Goal: Use online tool/utility: Utilize a website feature to perform a specific function

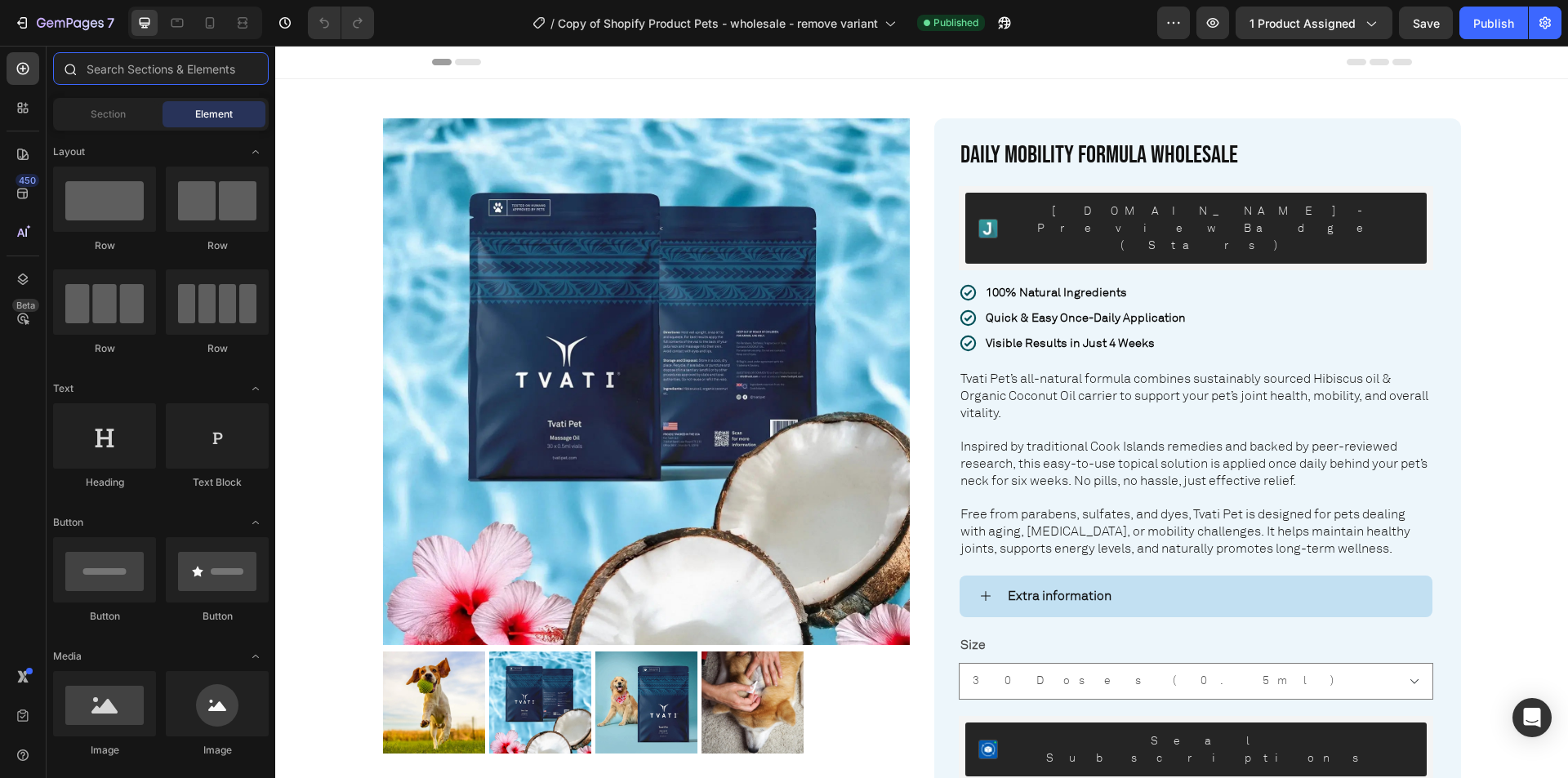
click at [109, 70] on input "text" at bounding box center [160, 68] width 215 height 33
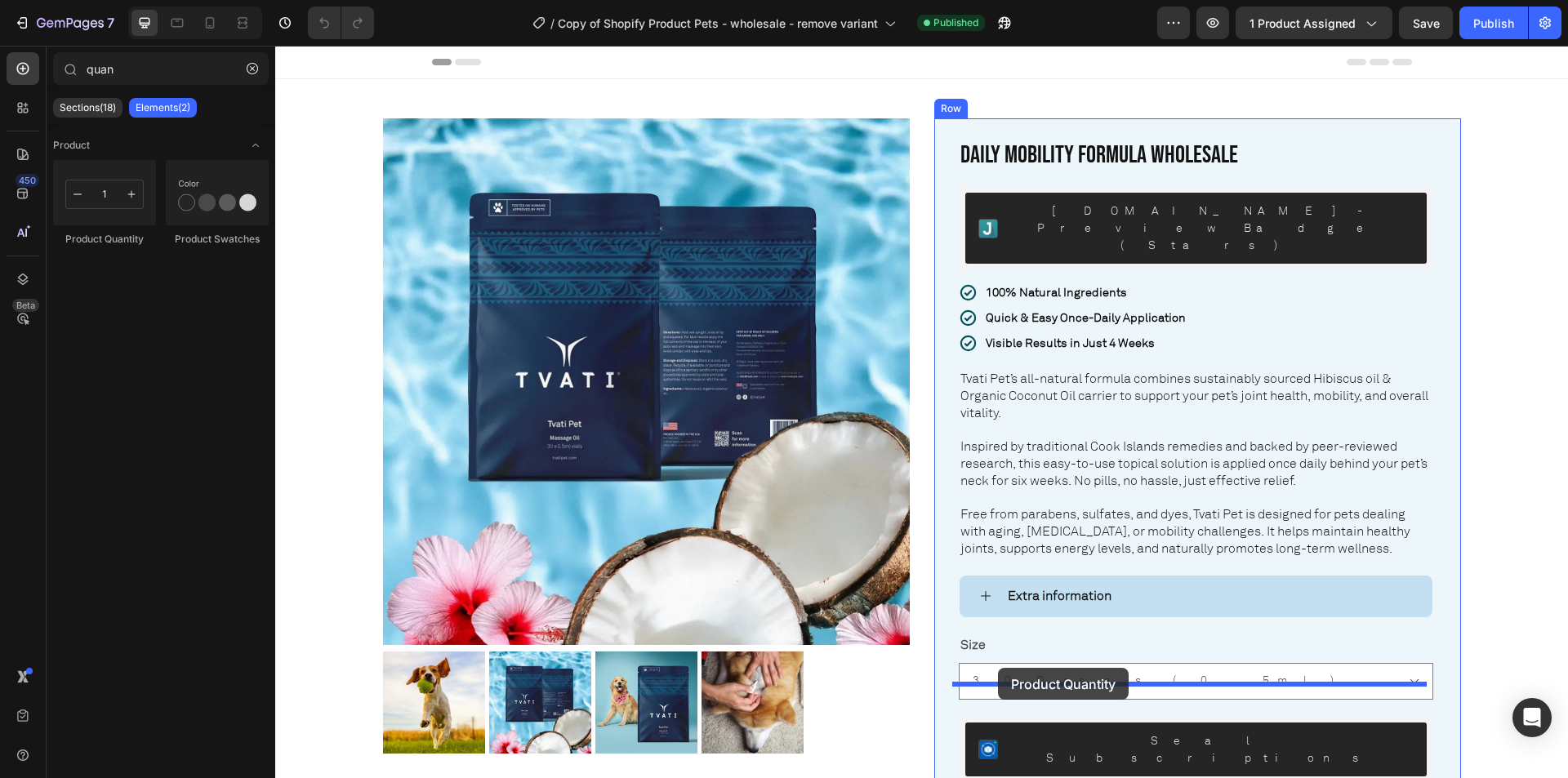
drag, startPoint x: 376, startPoint y: 256, endPoint x: 998, endPoint y: 668, distance: 746.1
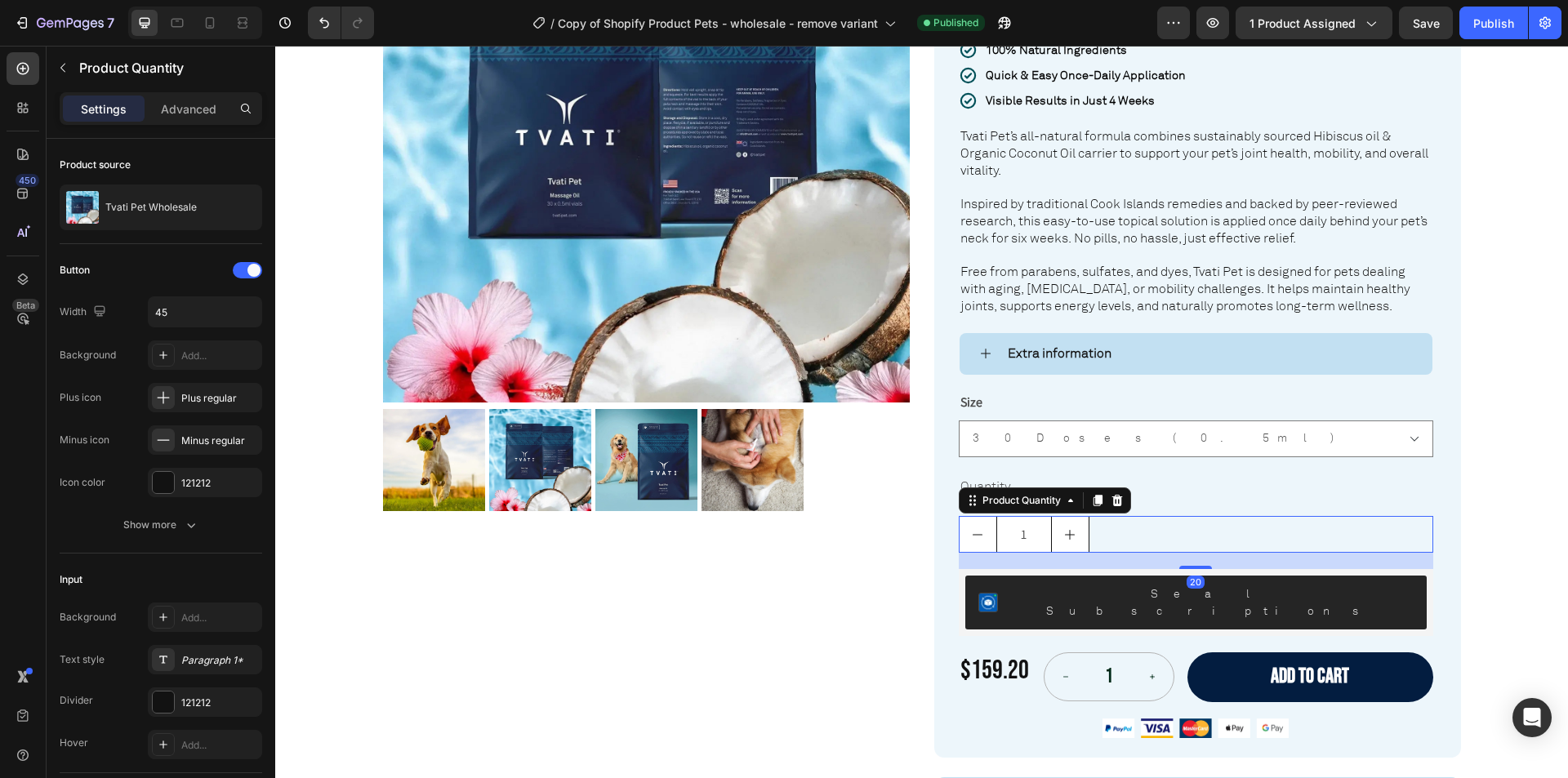
scroll to position [245, 0]
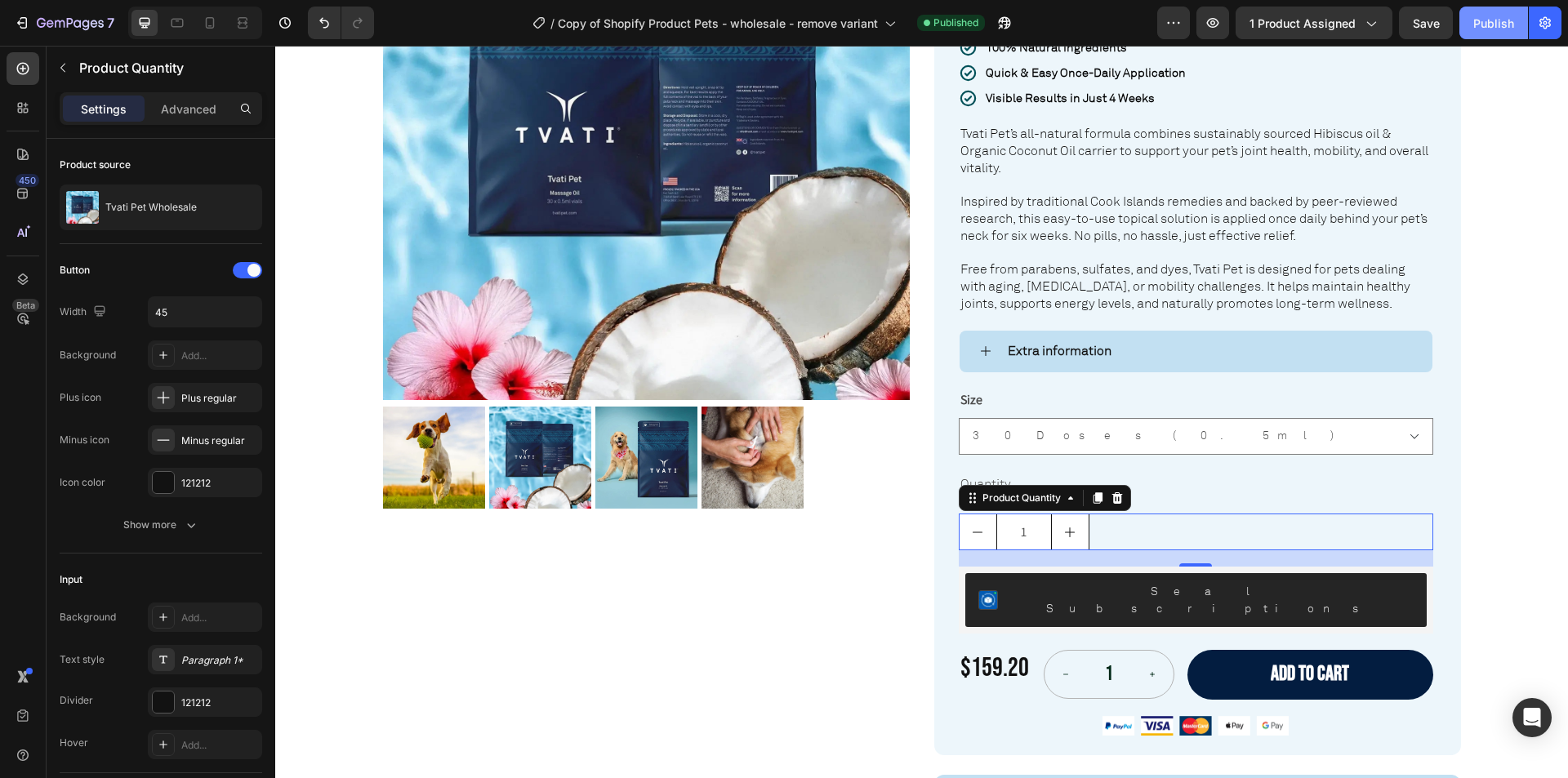
click at [1498, 16] on div "Publish" at bounding box center [1493, 23] width 41 height 17
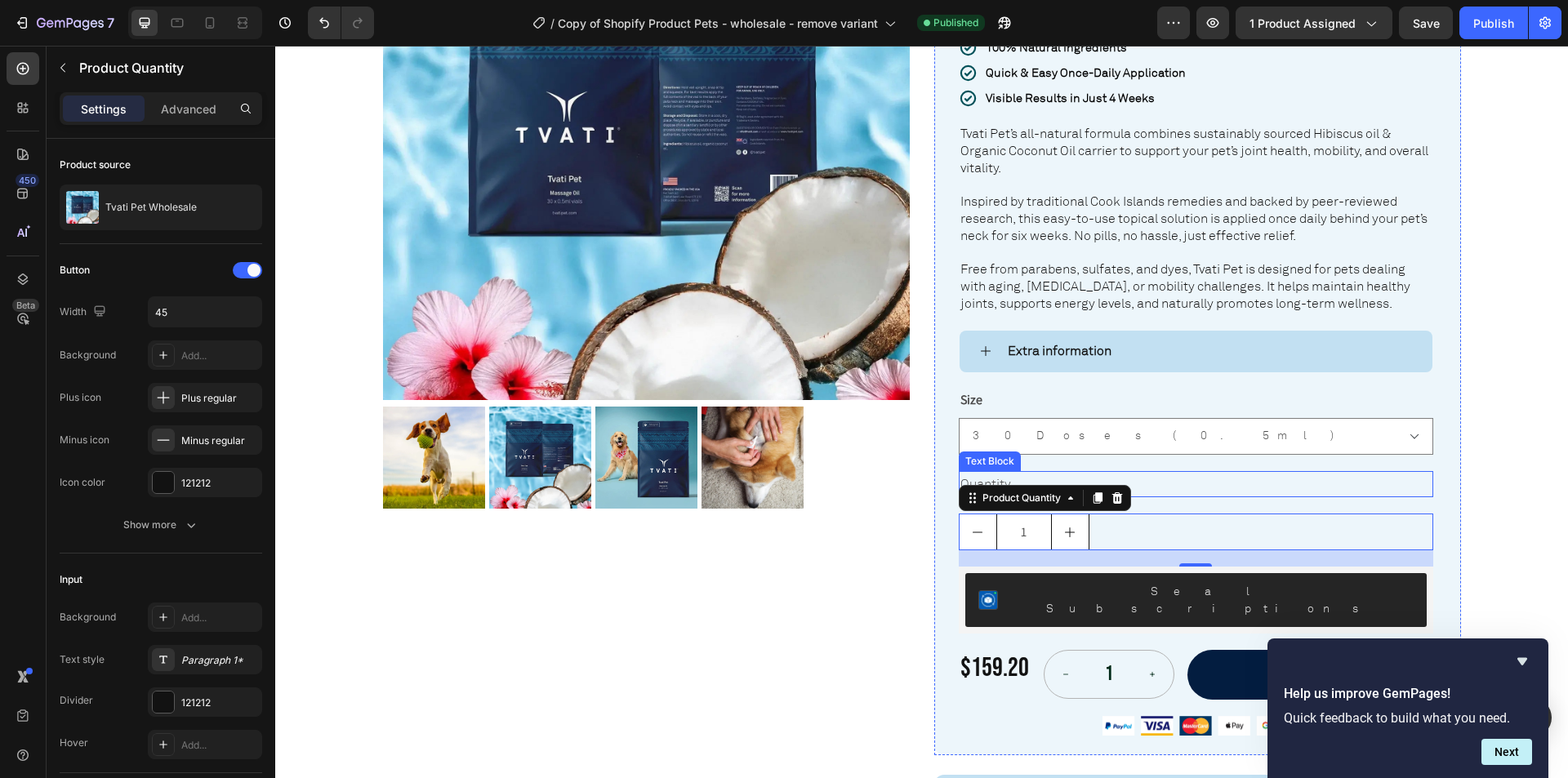
click at [1195, 471] on div "Quantity" at bounding box center [1196, 484] width 474 height 27
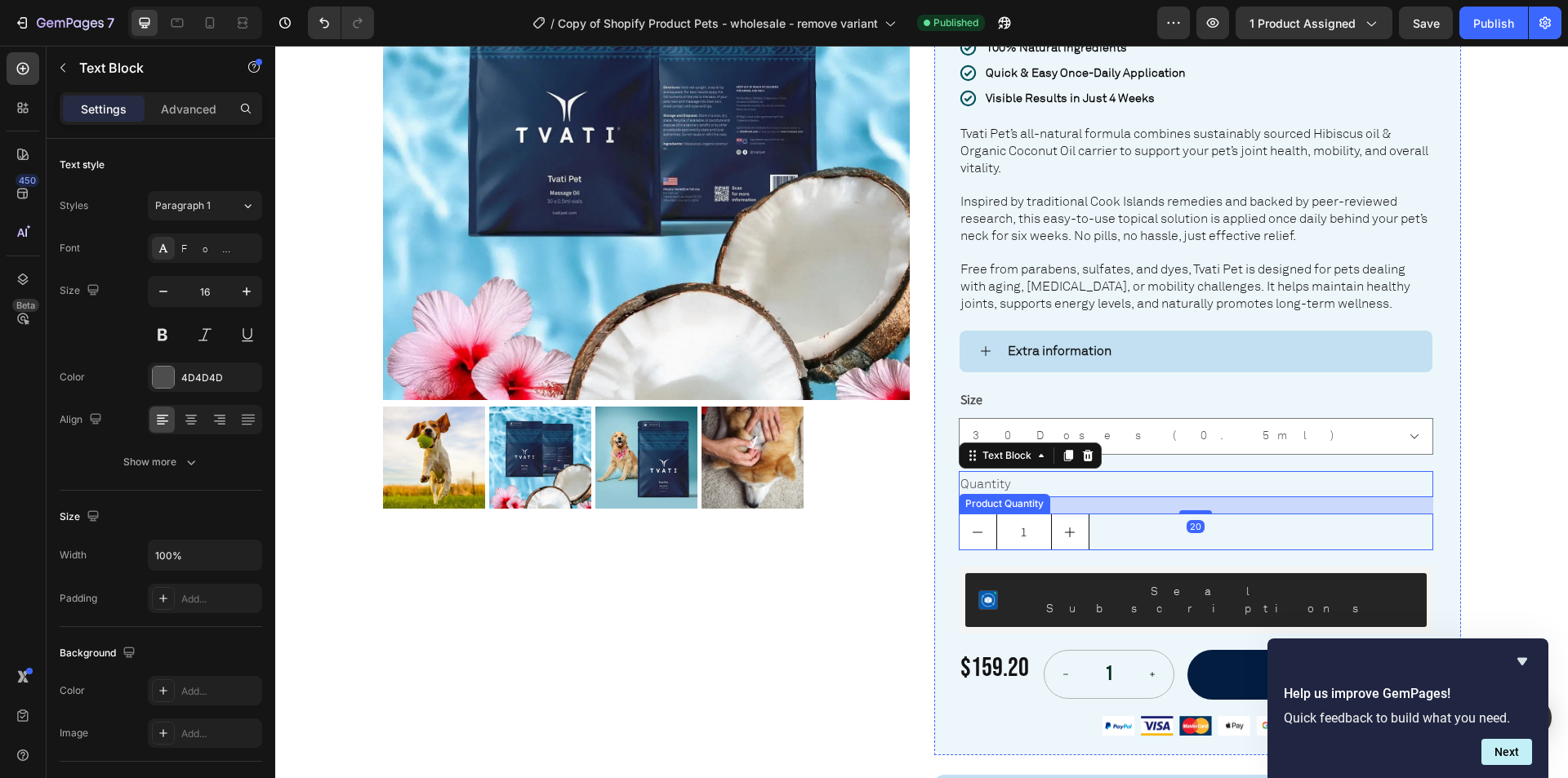
click at [1131, 513] on div "1" at bounding box center [1196, 531] width 474 height 36
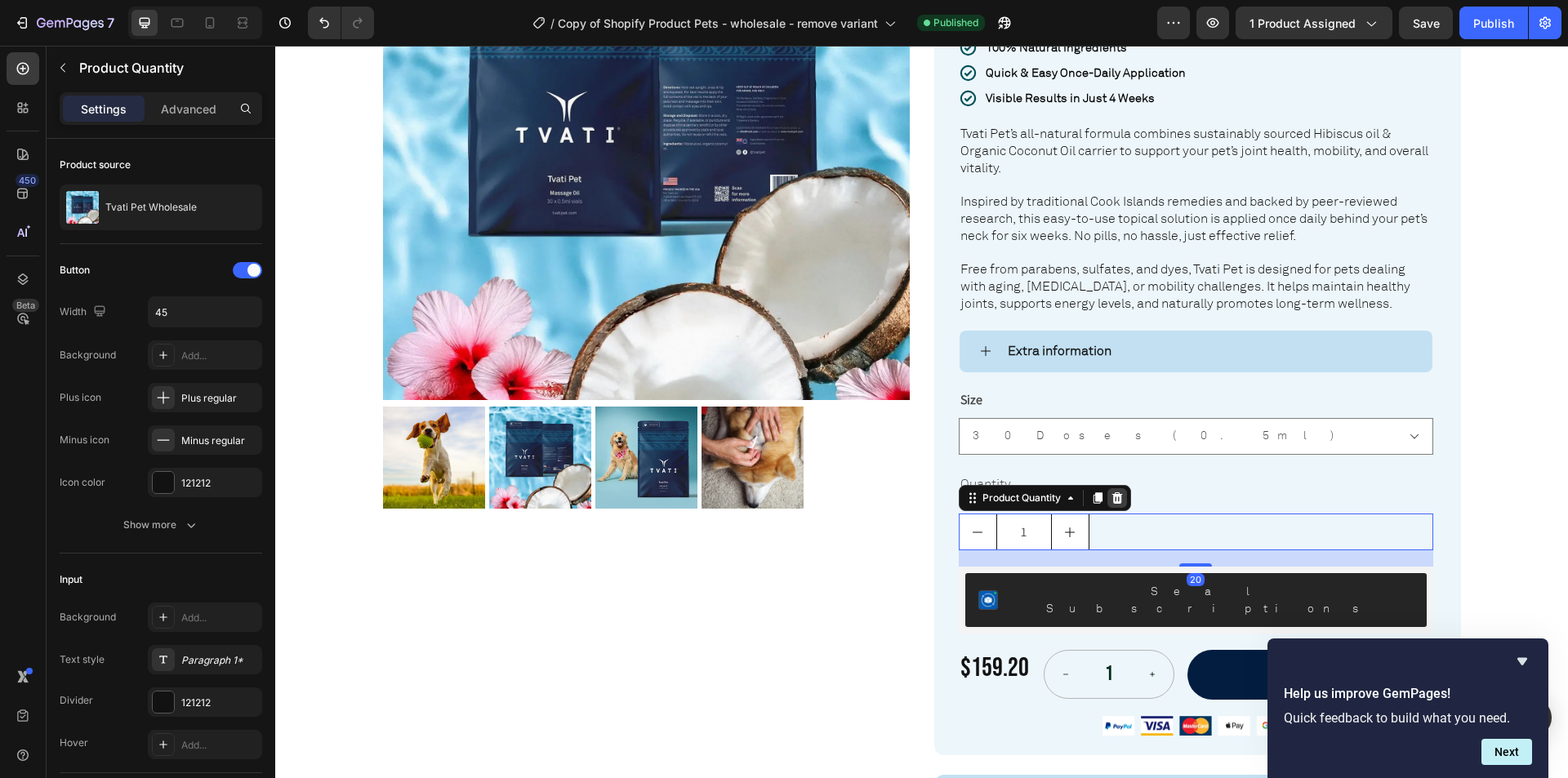
click at [1114, 492] on icon at bounding box center [1116, 498] width 10 height 11
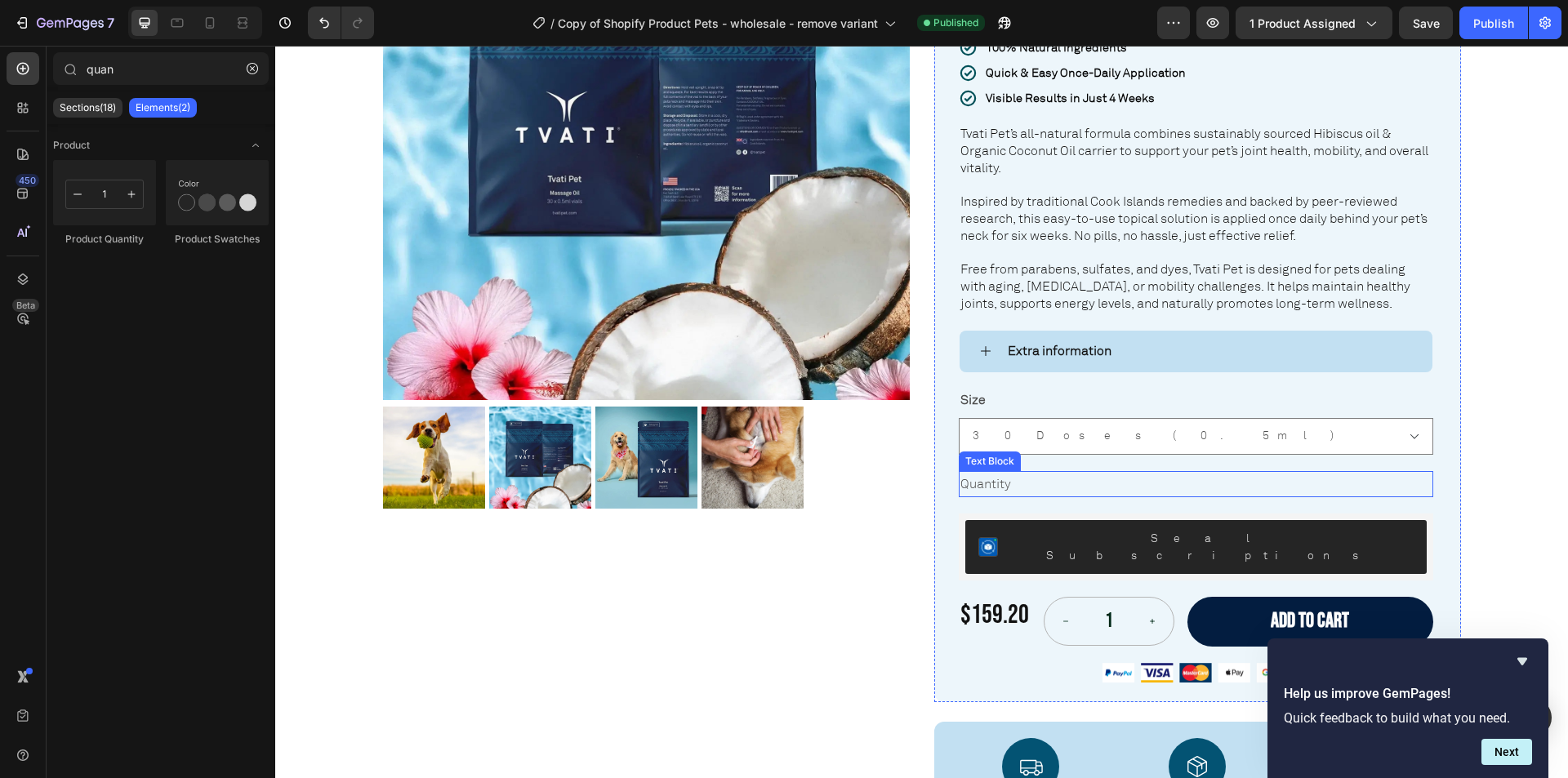
click at [1070, 471] on div "Quantity" at bounding box center [1196, 484] width 474 height 27
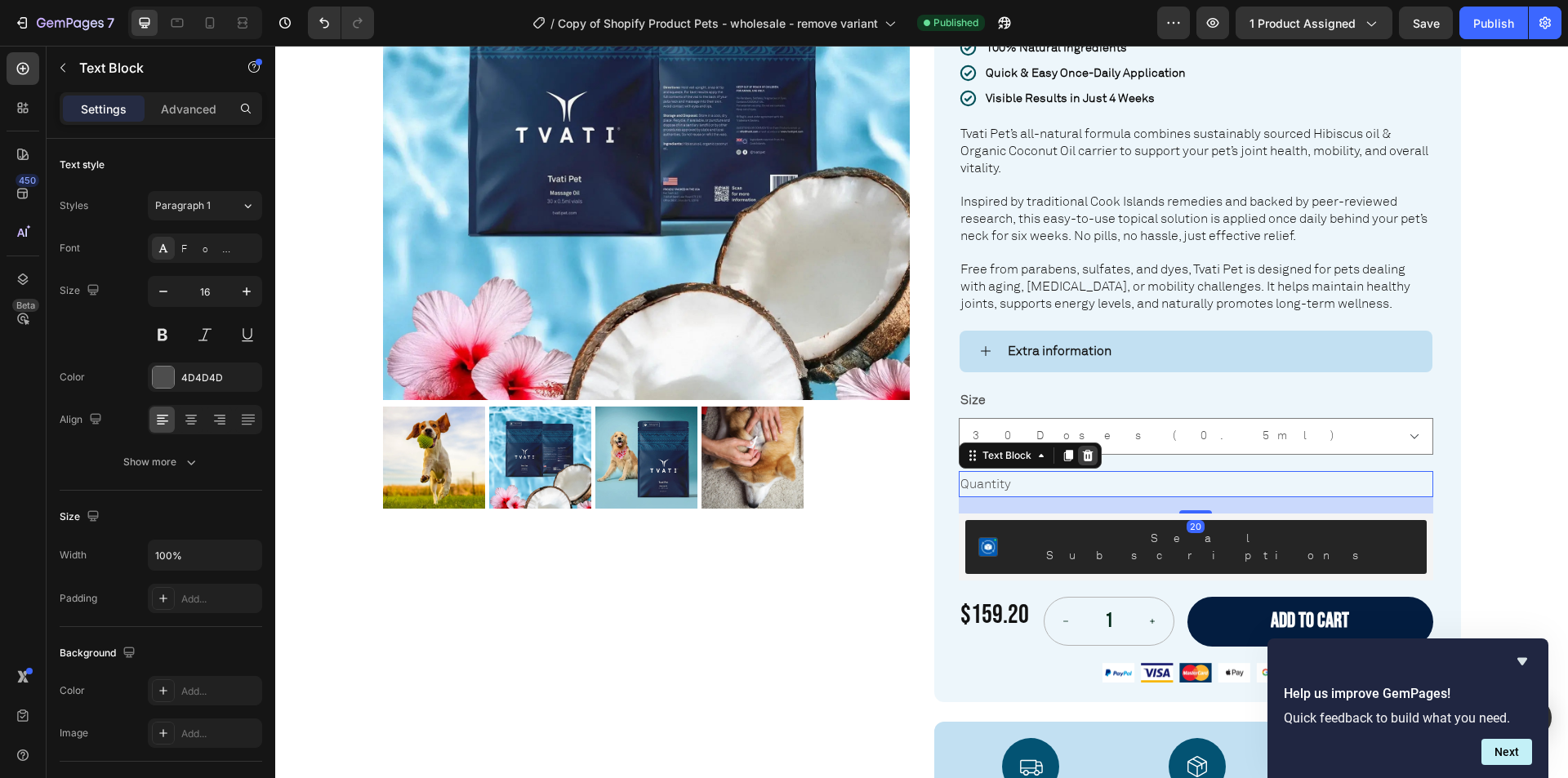
click at [1081, 449] on icon at bounding box center [1087, 455] width 13 height 13
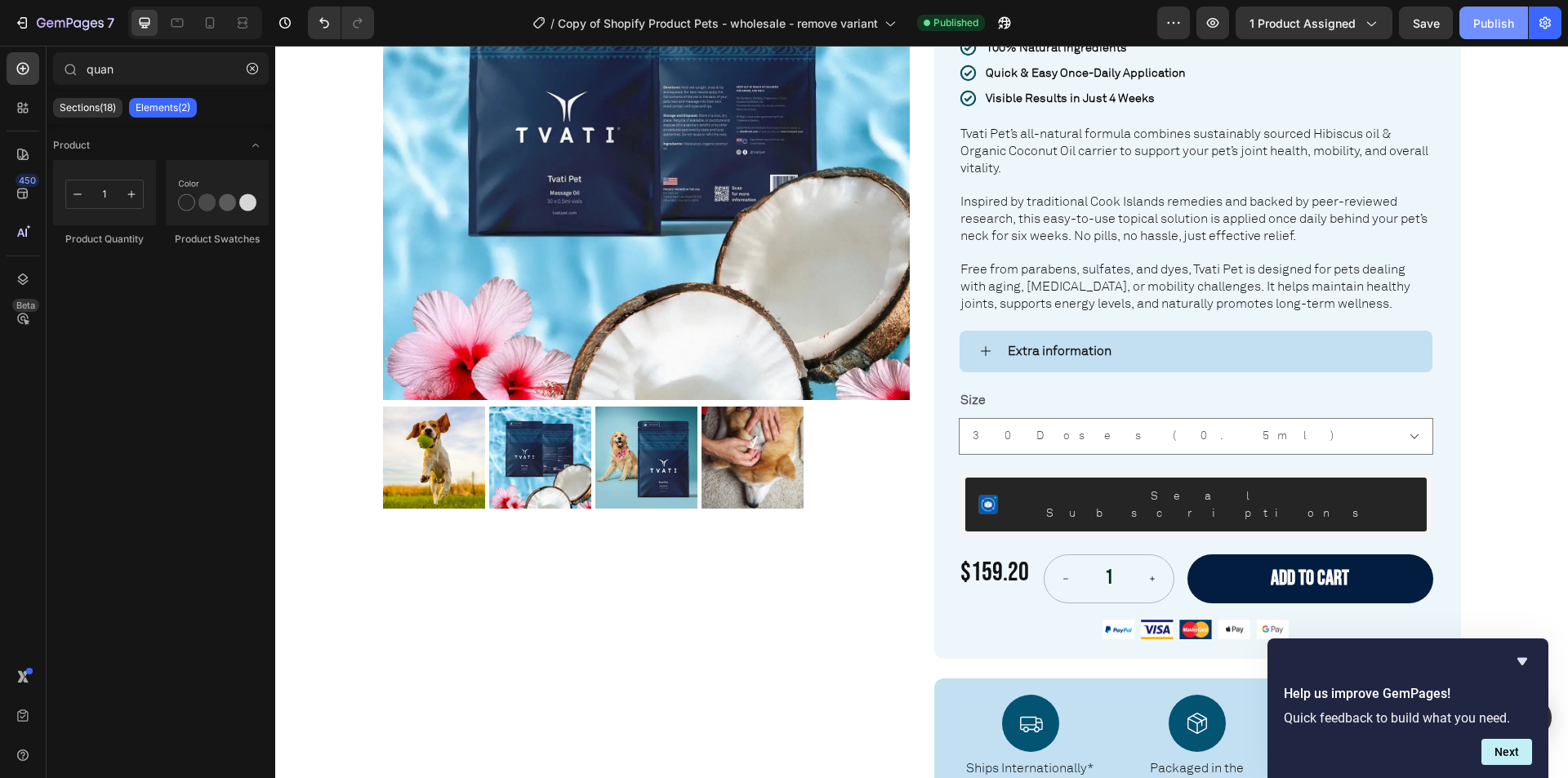
click at [1490, 24] on div "Publish" at bounding box center [1493, 23] width 41 height 17
click at [994, 555] on div "$159.20" at bounding box center [994, 573] width 72 height 37
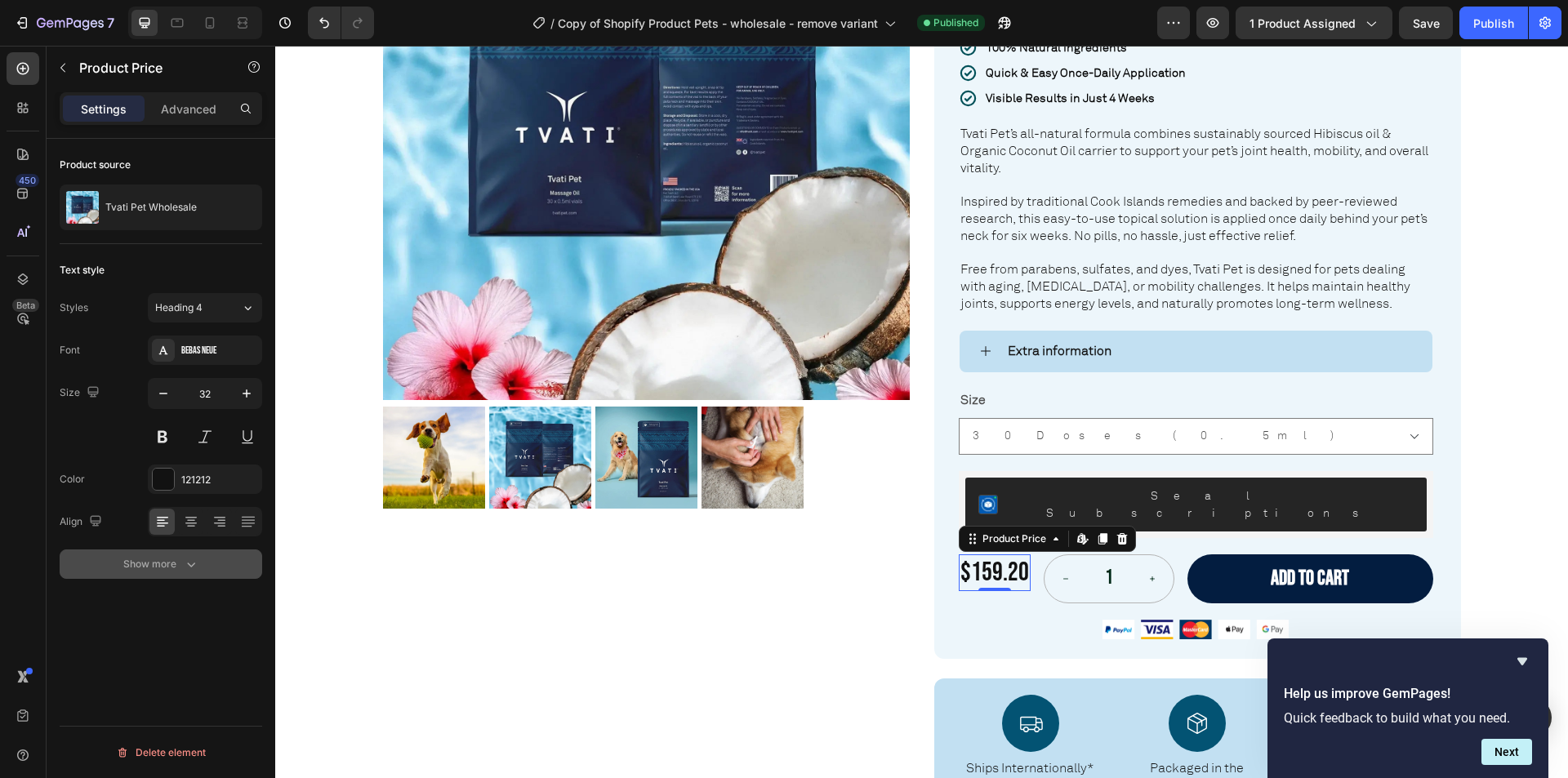
click at [181, 551] on button "Show more" at bounding box center [161, 564] width 202 height 29
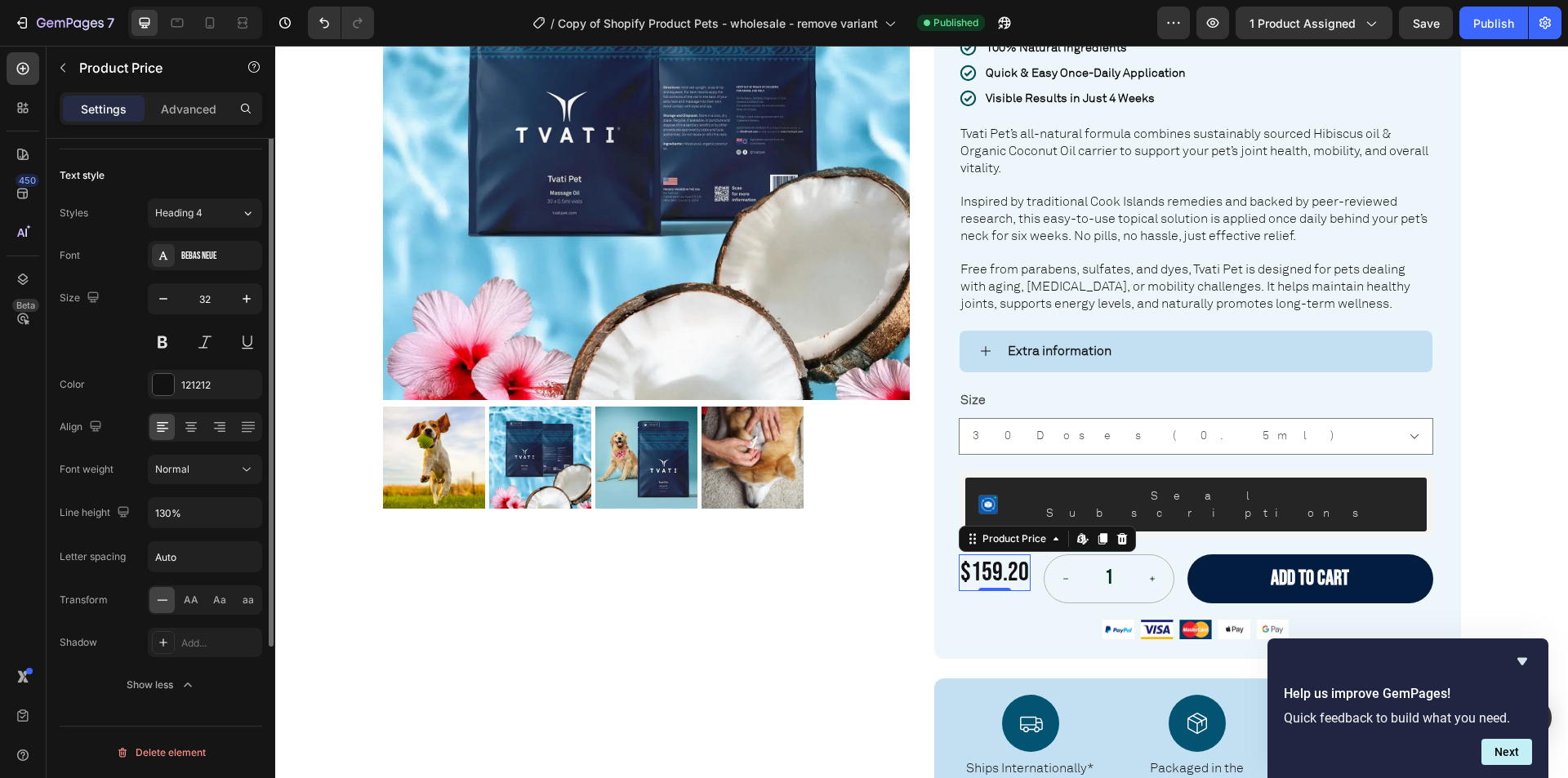
scroll to position [0, 0]
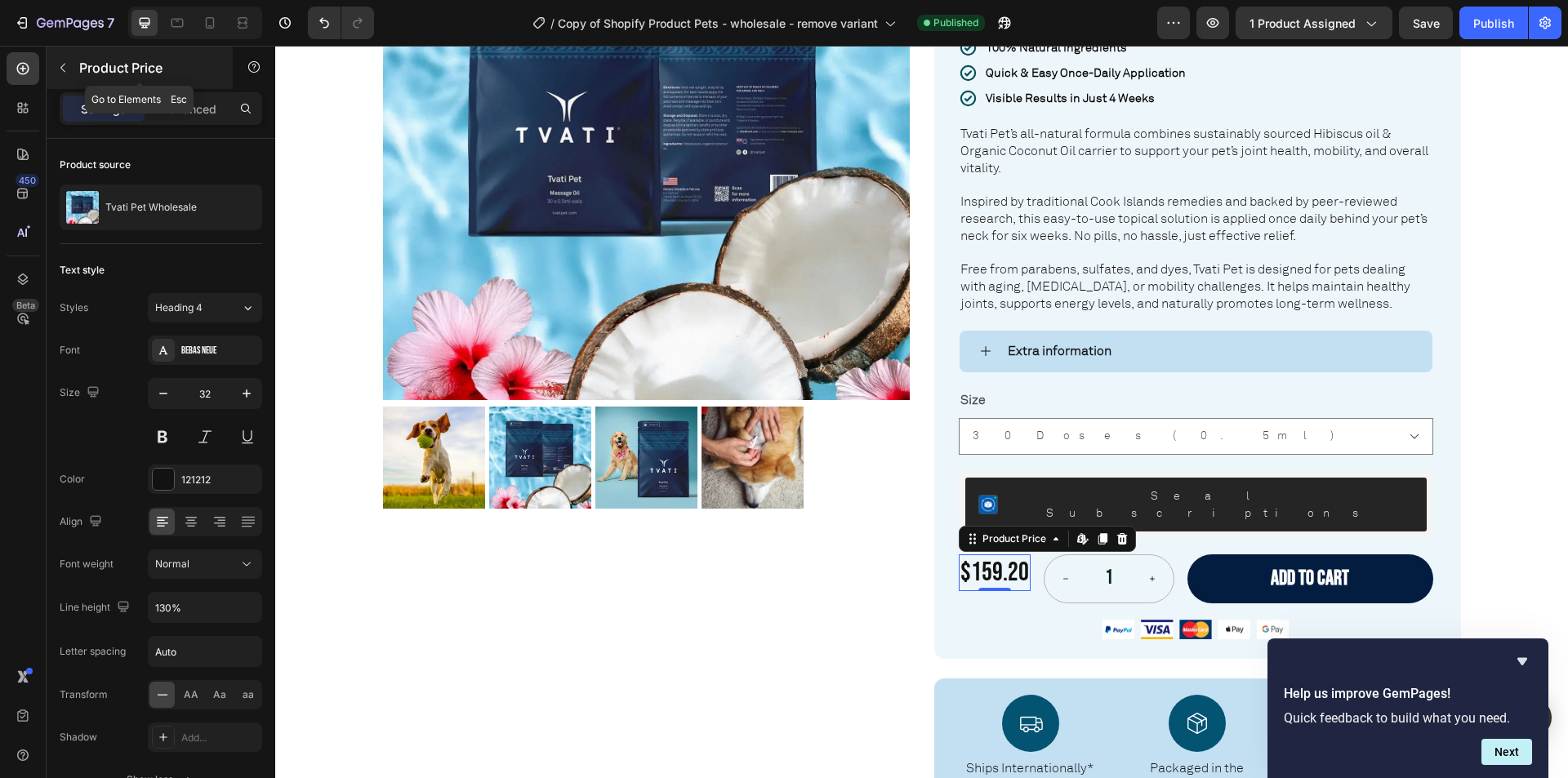
click at [60, 68] on icon "button" at bounding box center [62, 68] width 13 height 13
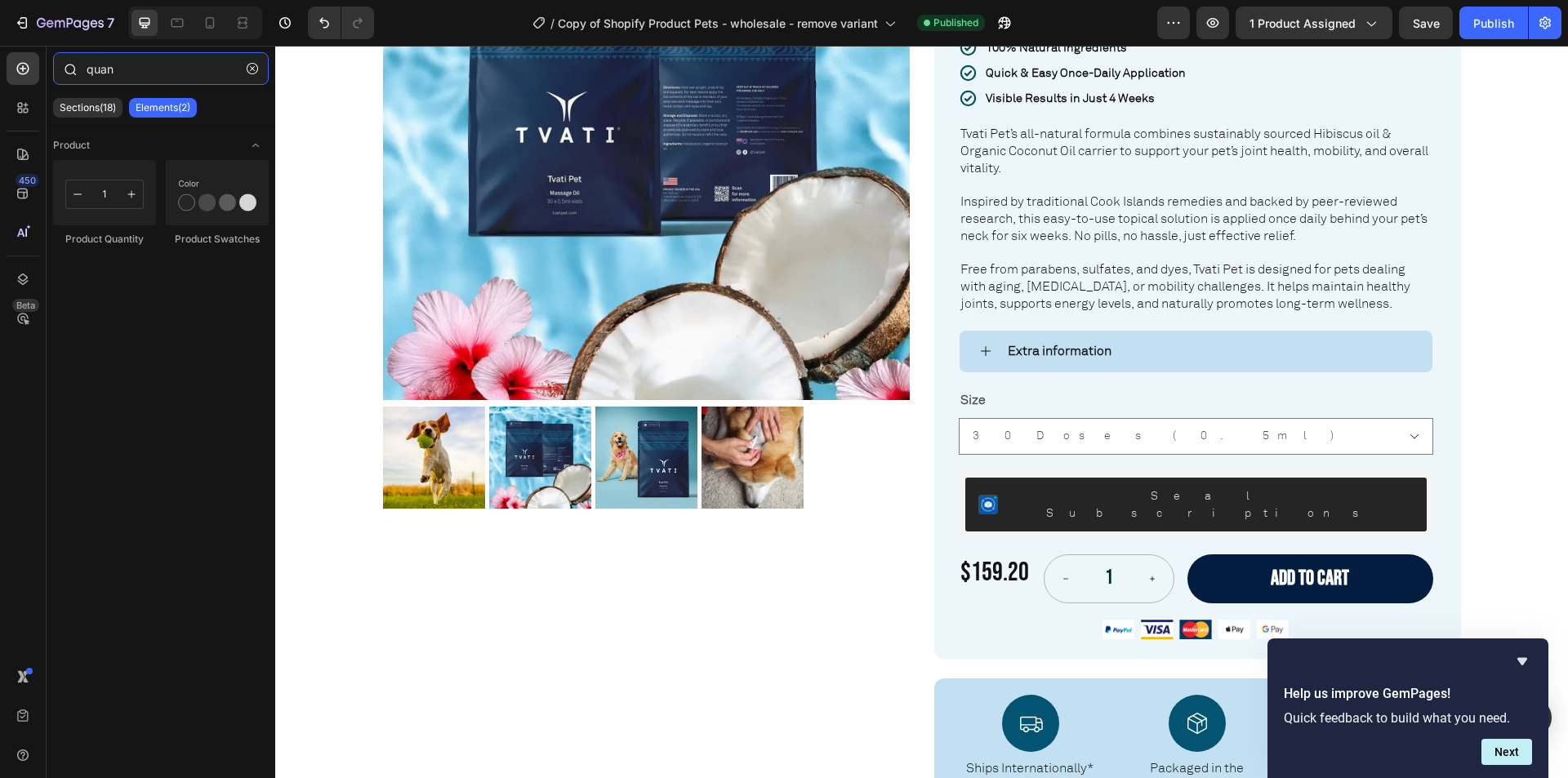
click at [109, 65] on input "quan" at bounding box center [160, 68] width 215 height 33
click at [120, 68] on input "quan" at bounding box center [160, 68] width 215 height 33
type input "disc"
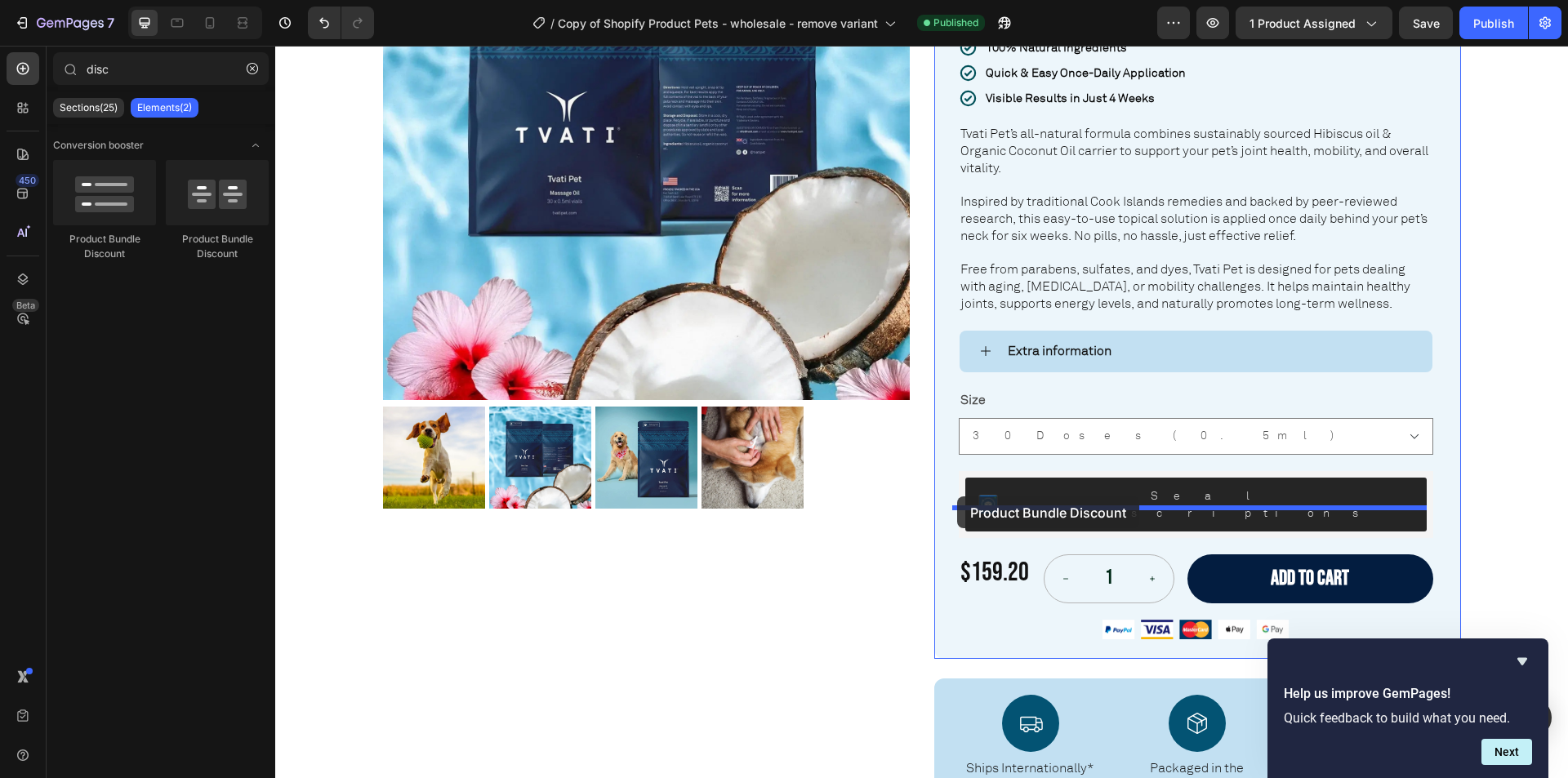
drag, startPoint x: 355, startPoint y: 270, endPoint x: 957, endPoint y: 497, distance: 643.4
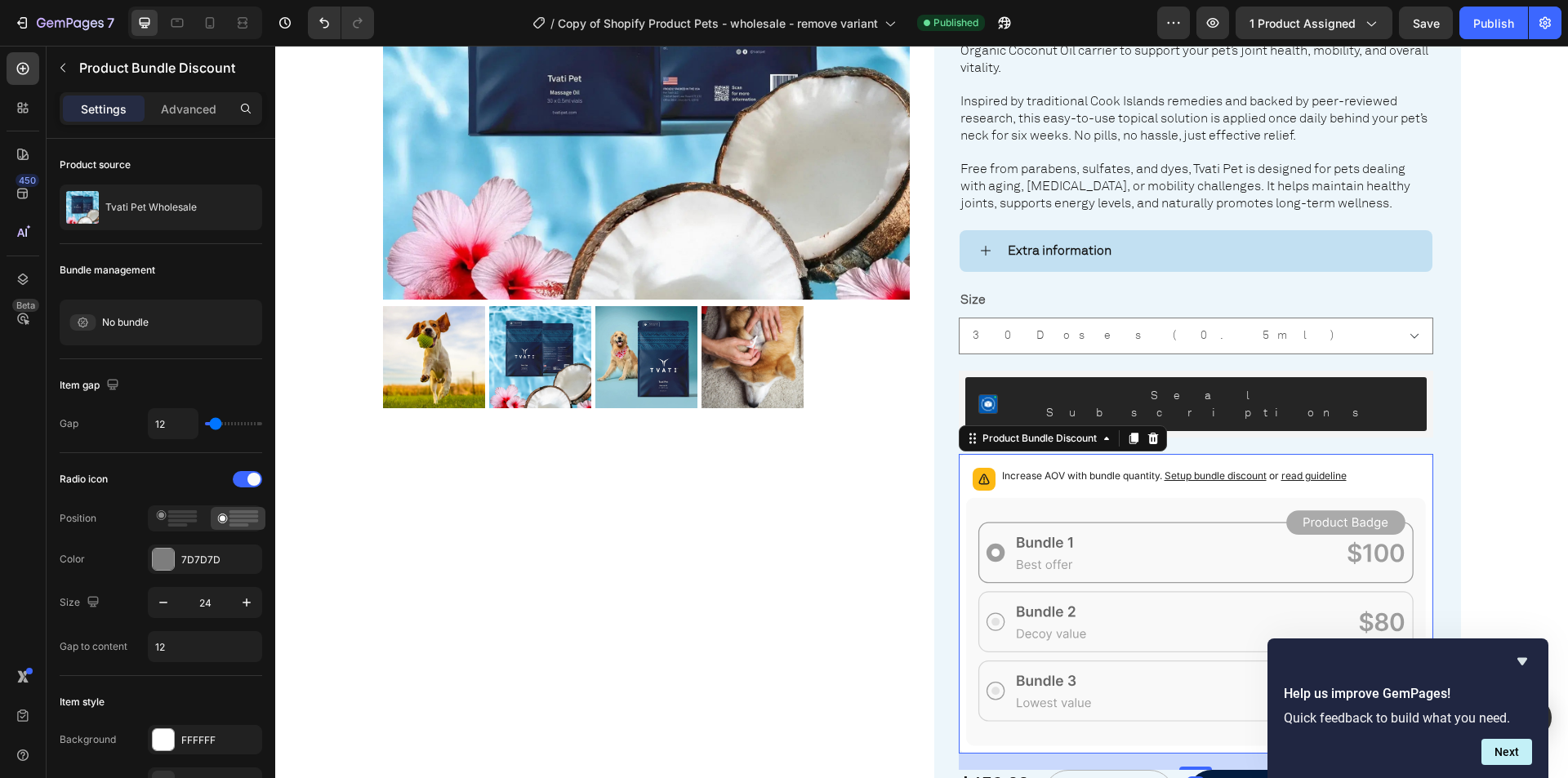
scroll to position [490, 0]
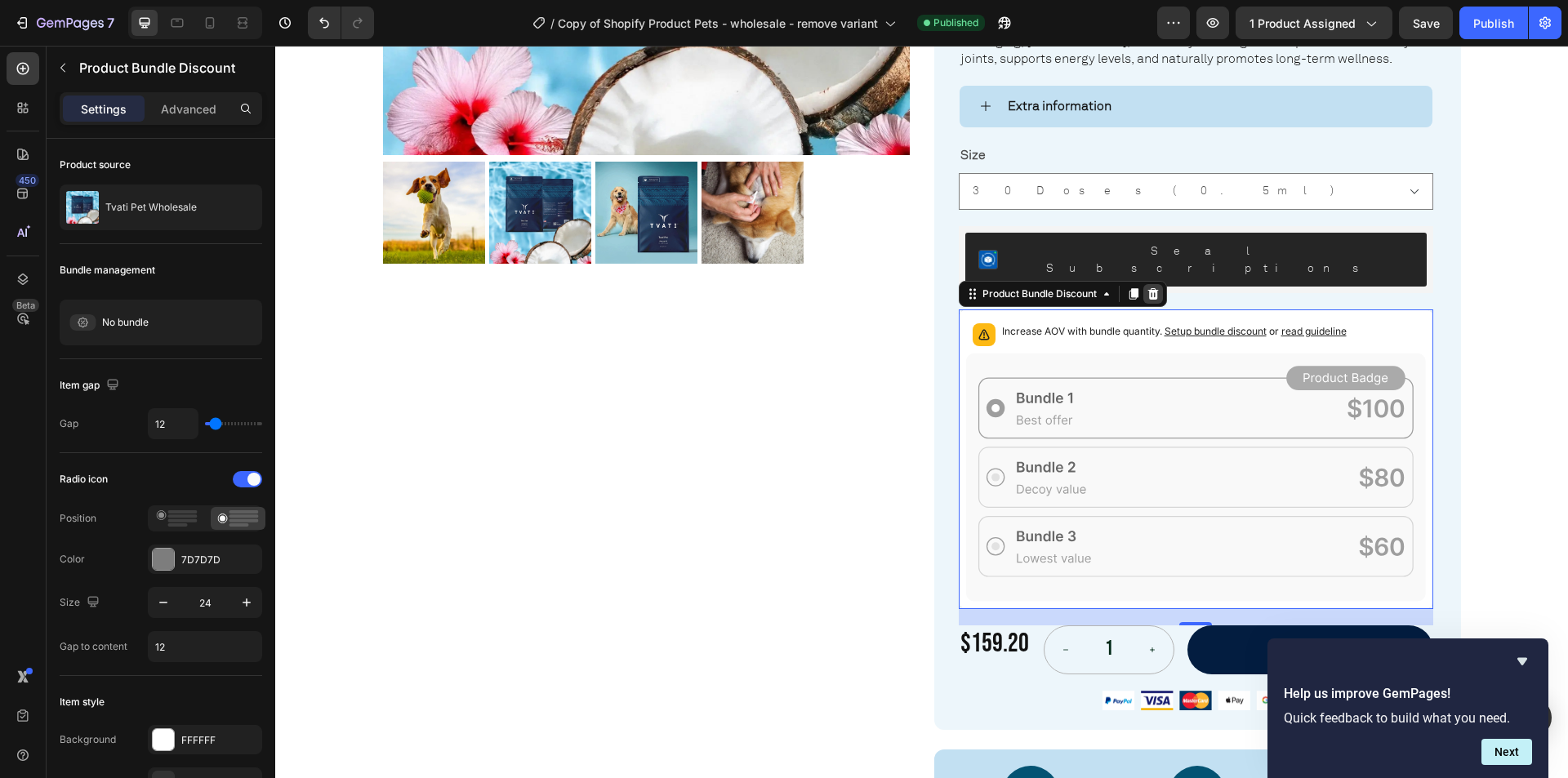
click at [1149, 287] on icon at bounding box center [1153, 293] width 13 height 13
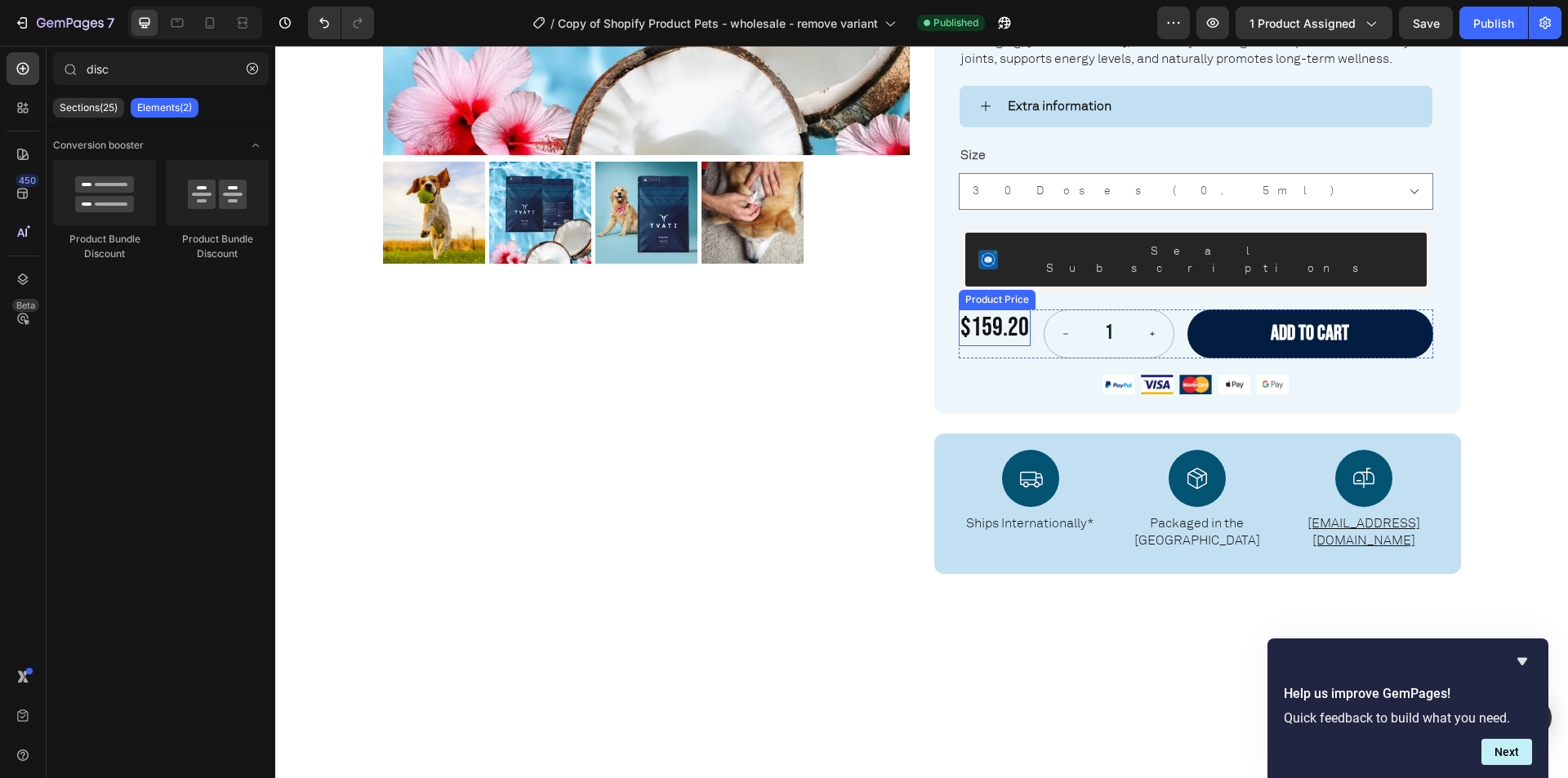
click at [1006, 310] on div "$159.20" at bounding box center [994, 328] width 72 height 37
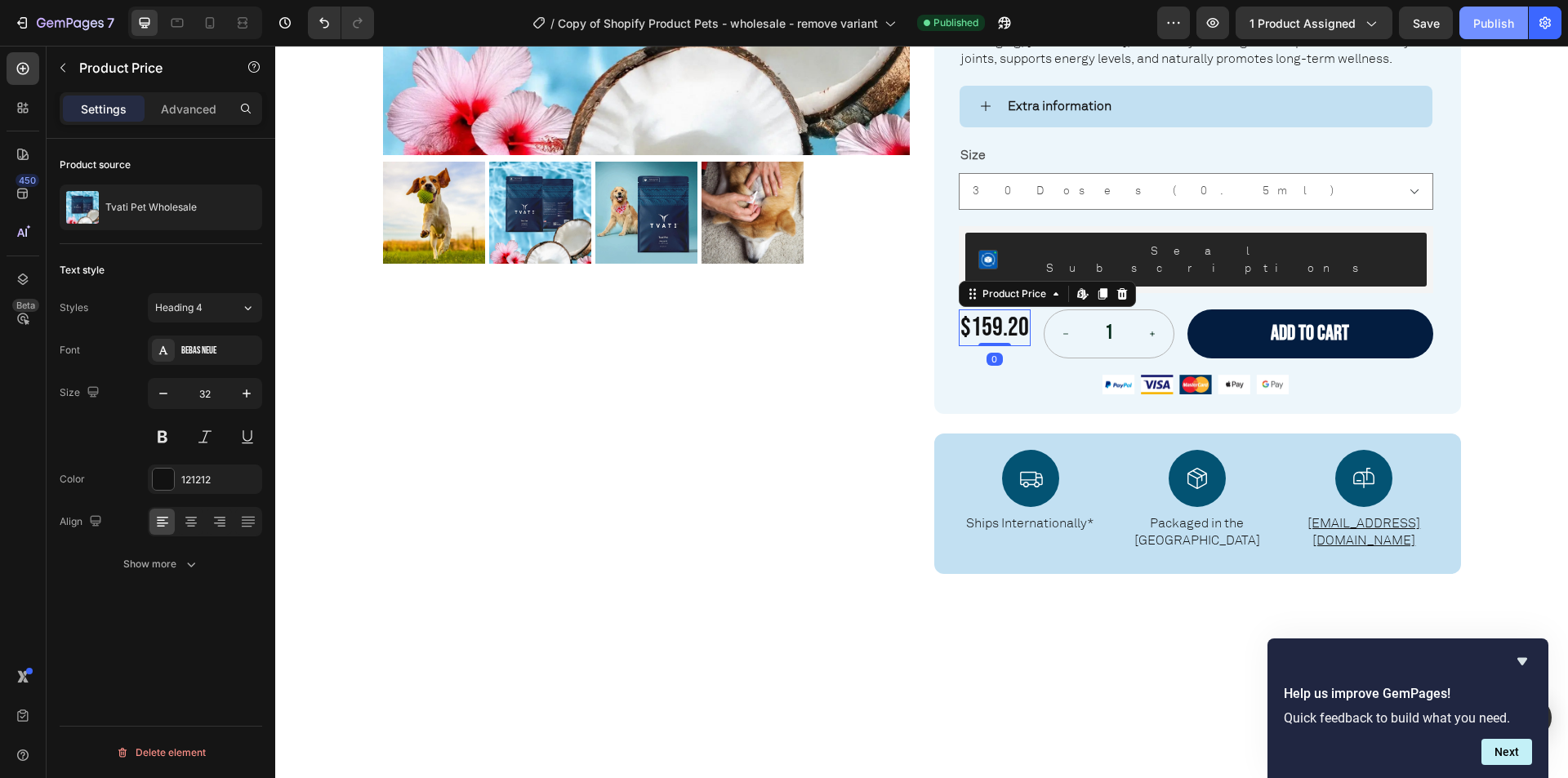
click at [1500, 30] on div "Publish" at bounding box center [1493, 23] width 41 height 17
click at [57, 65] on icon "button" at bounding box center [62, 68] width 13 height 13
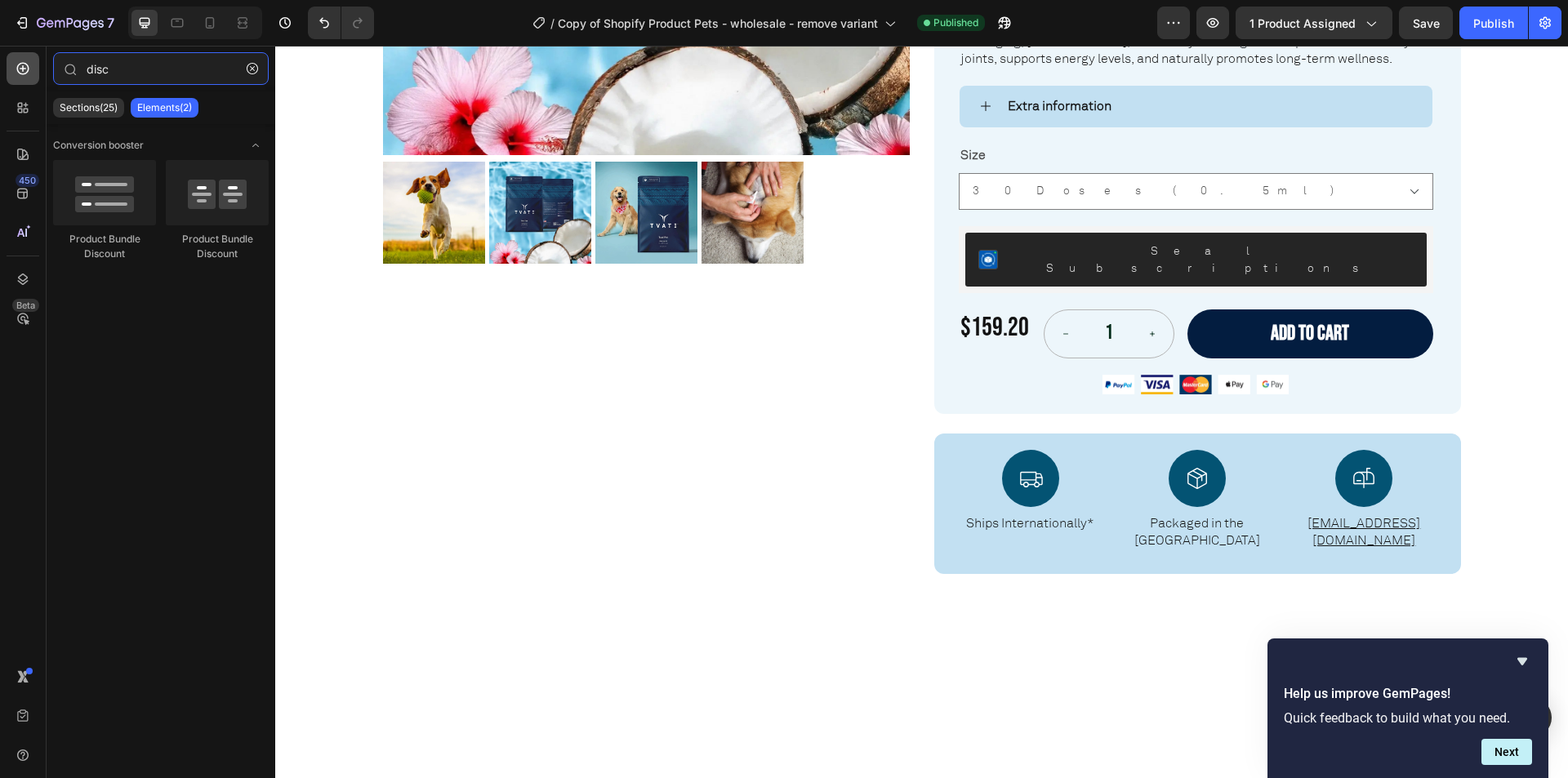
drag, startPoint x: 112, startPoint y: 70, endPoint x: 33, endPoint y: 63, distance: 79.3
click at [33, 63] on div "450 Beta disc Sections(25) Elements(2) Conversion booster Product Bundle Discou…" at bounding box center [138, 412] width 275 height 732
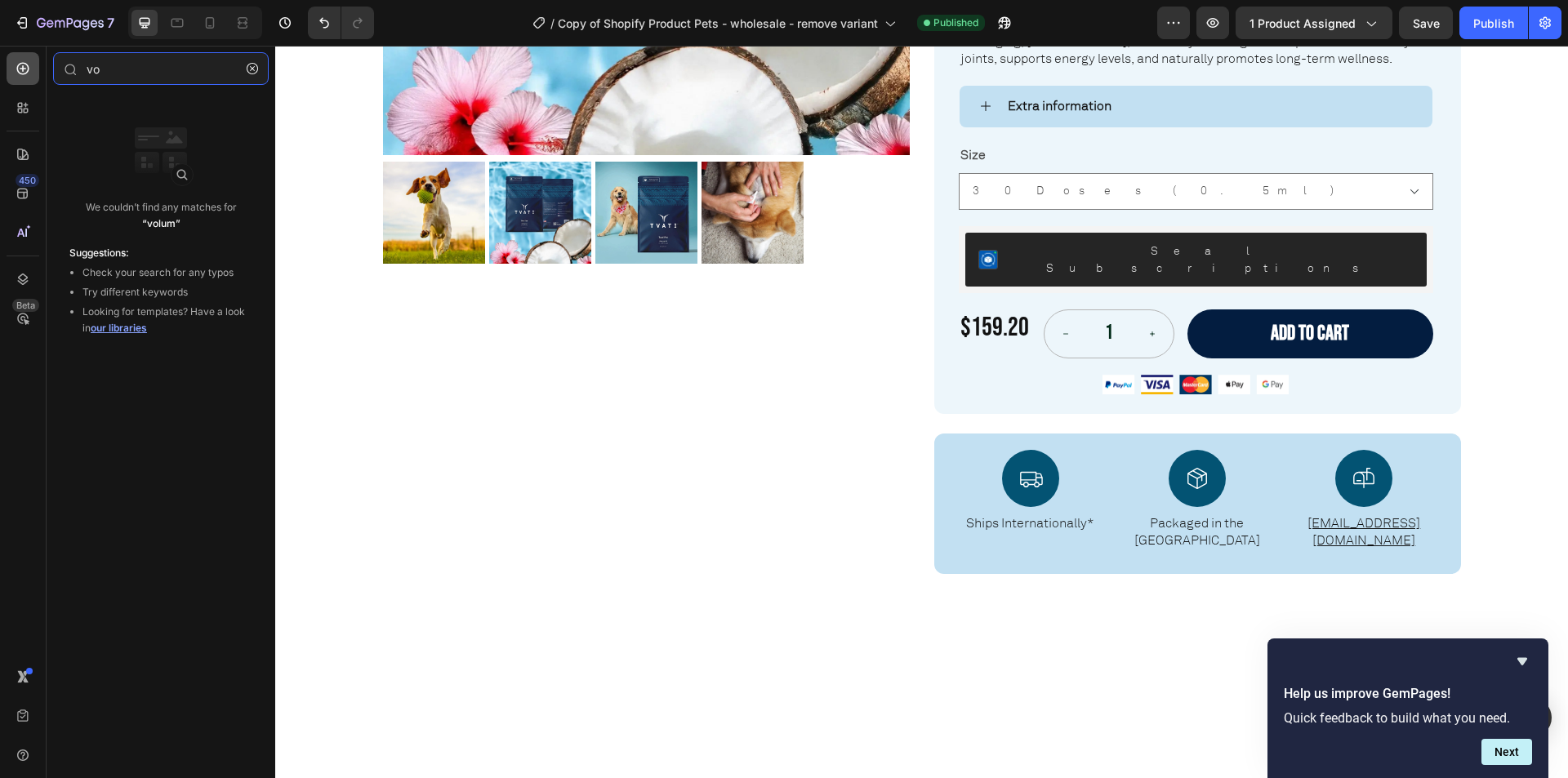
type input "v"
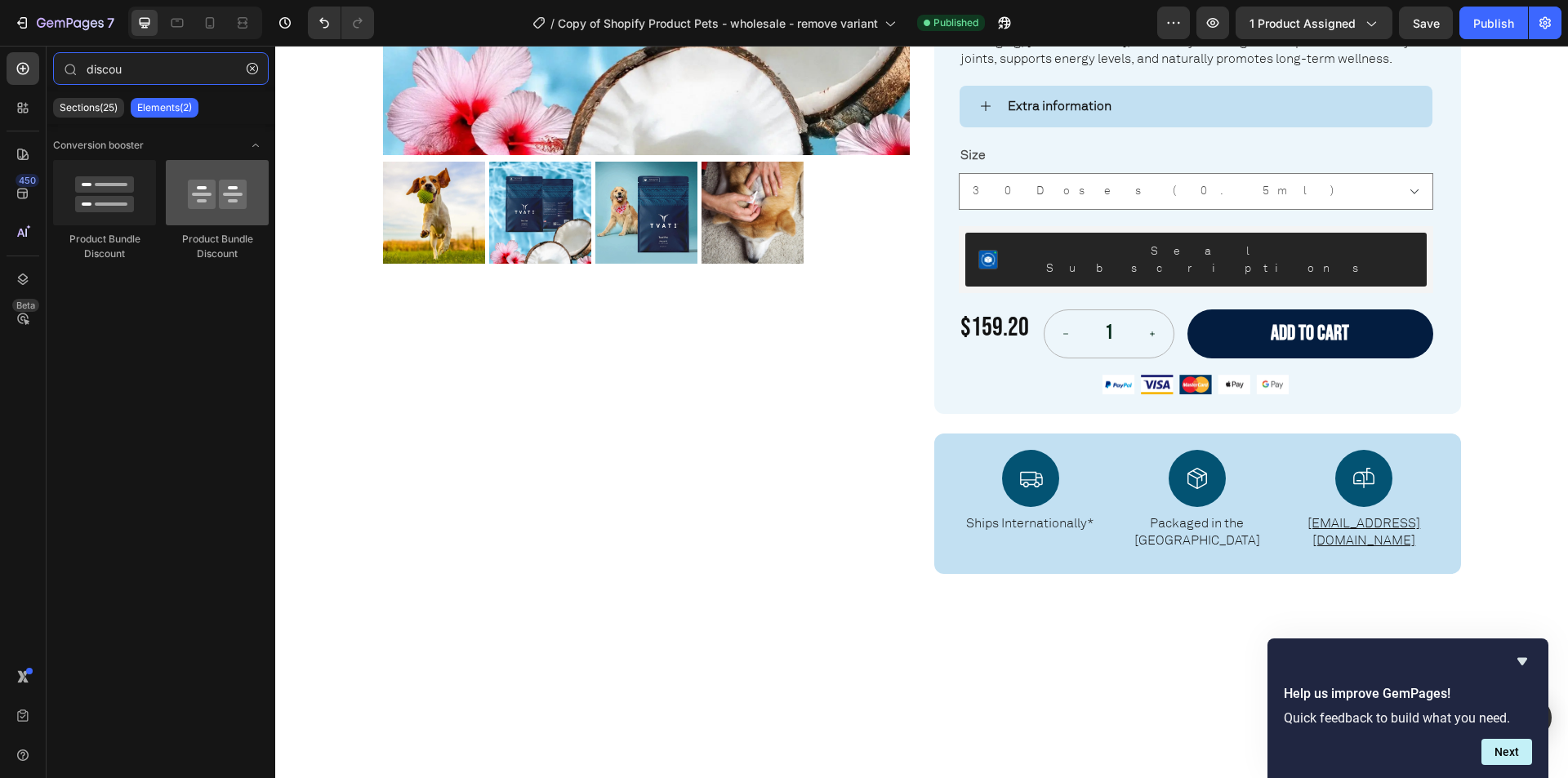
type input "discou"
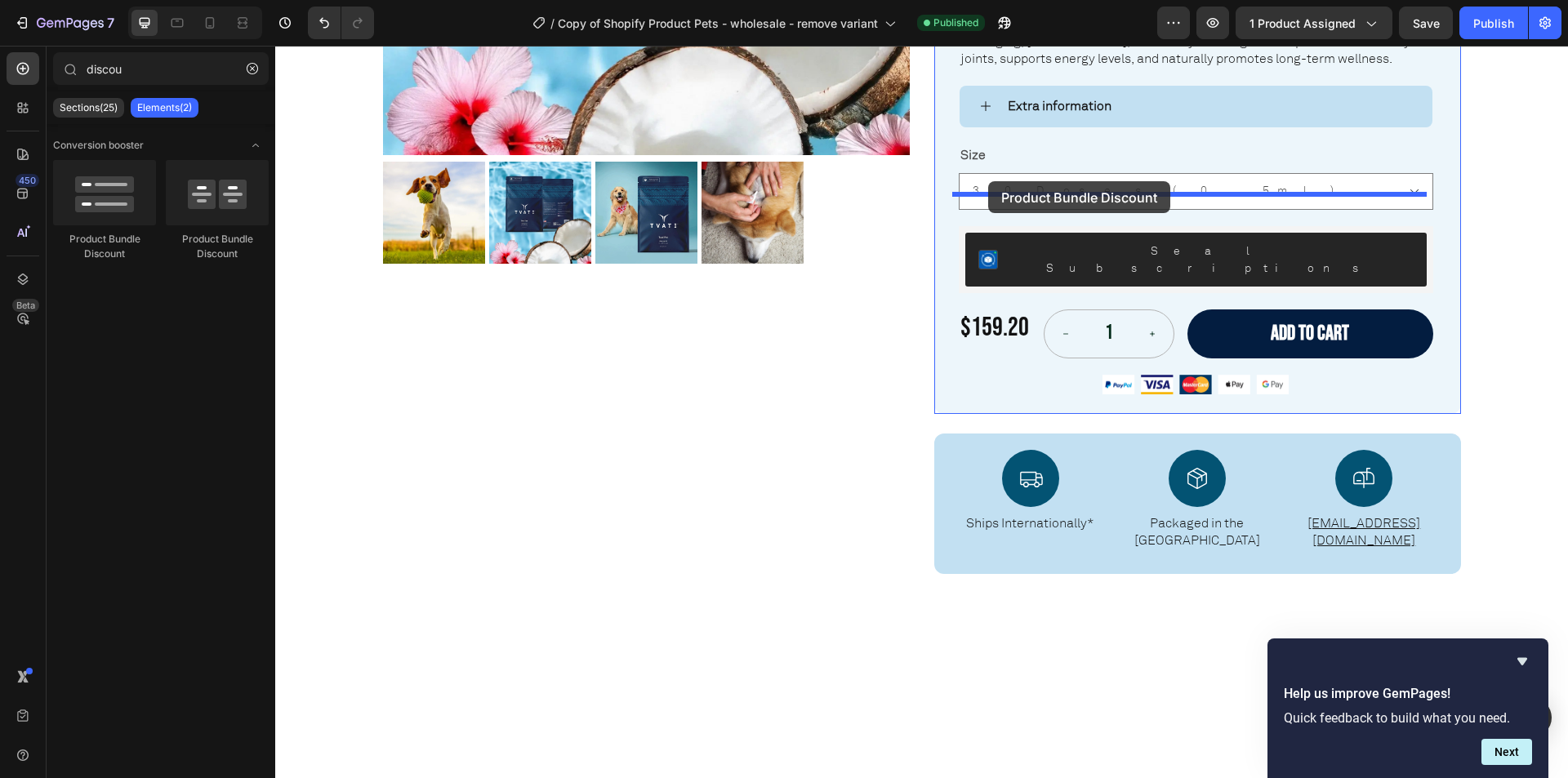
drag, startPoint x: 502, startPoint y: 253, endPoint x: 988, endPoint y: 181, distance: 491.3
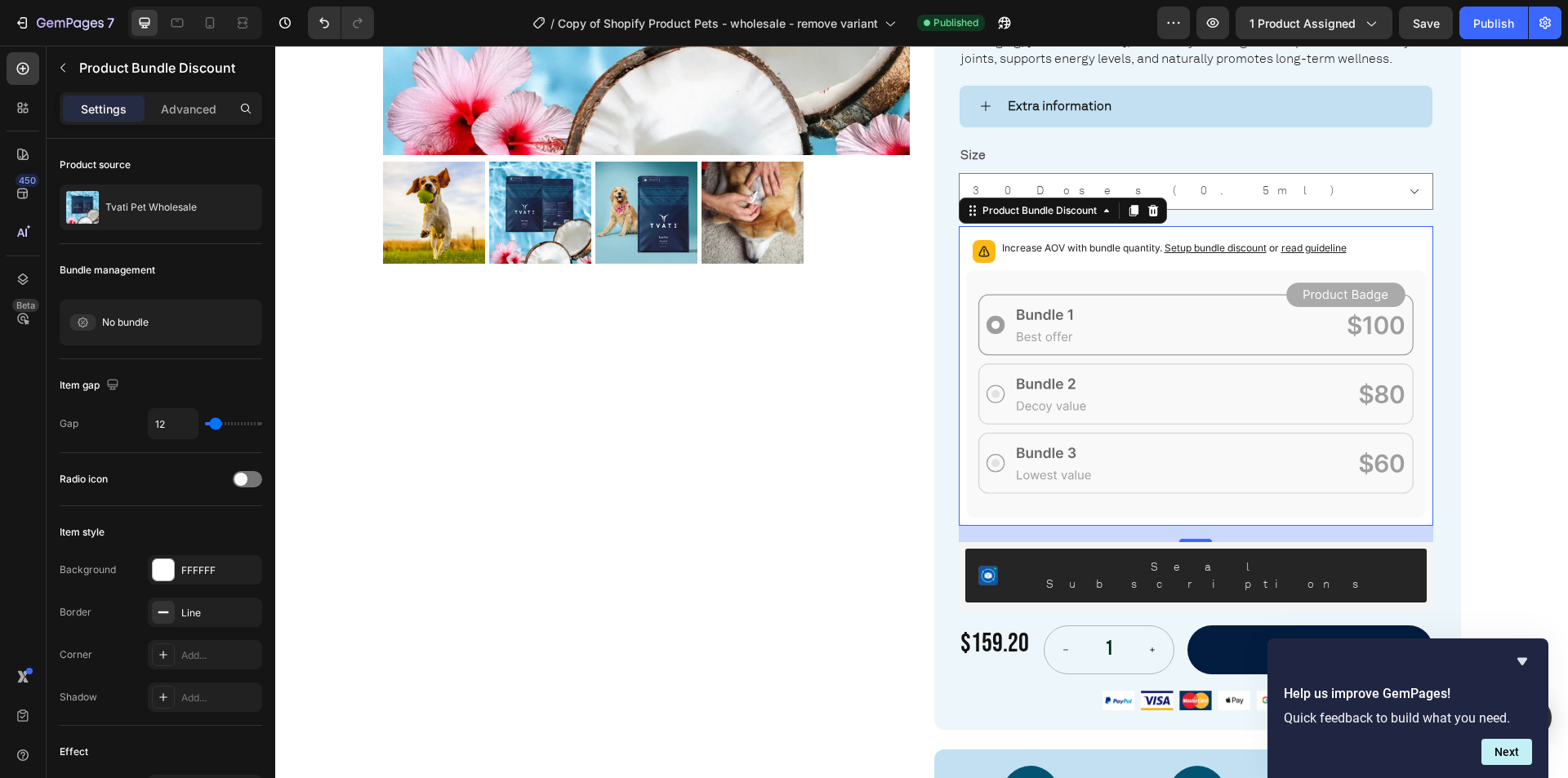
click at [1149, 235] on div "Increase AOV with bundle quantity. Setup bundle discount or read guideline" at bounding box center [1195, 252] width 459 height 36
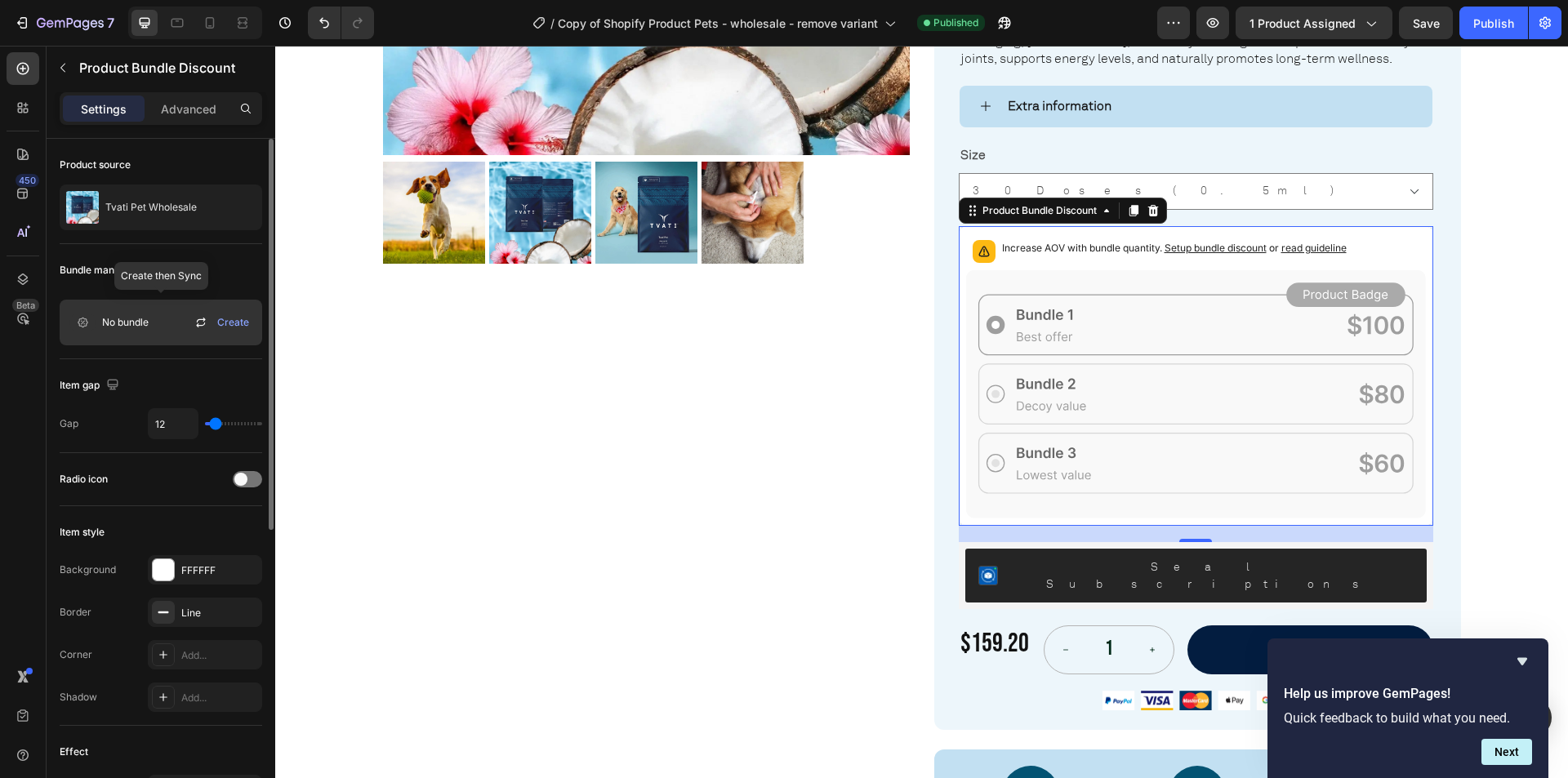
click at [91, 322] on icon at bounding box center [82, 322] width 26 height 16
click at [226, 323] on span "Create" at bounding box center [233, 322] width 32 height 15
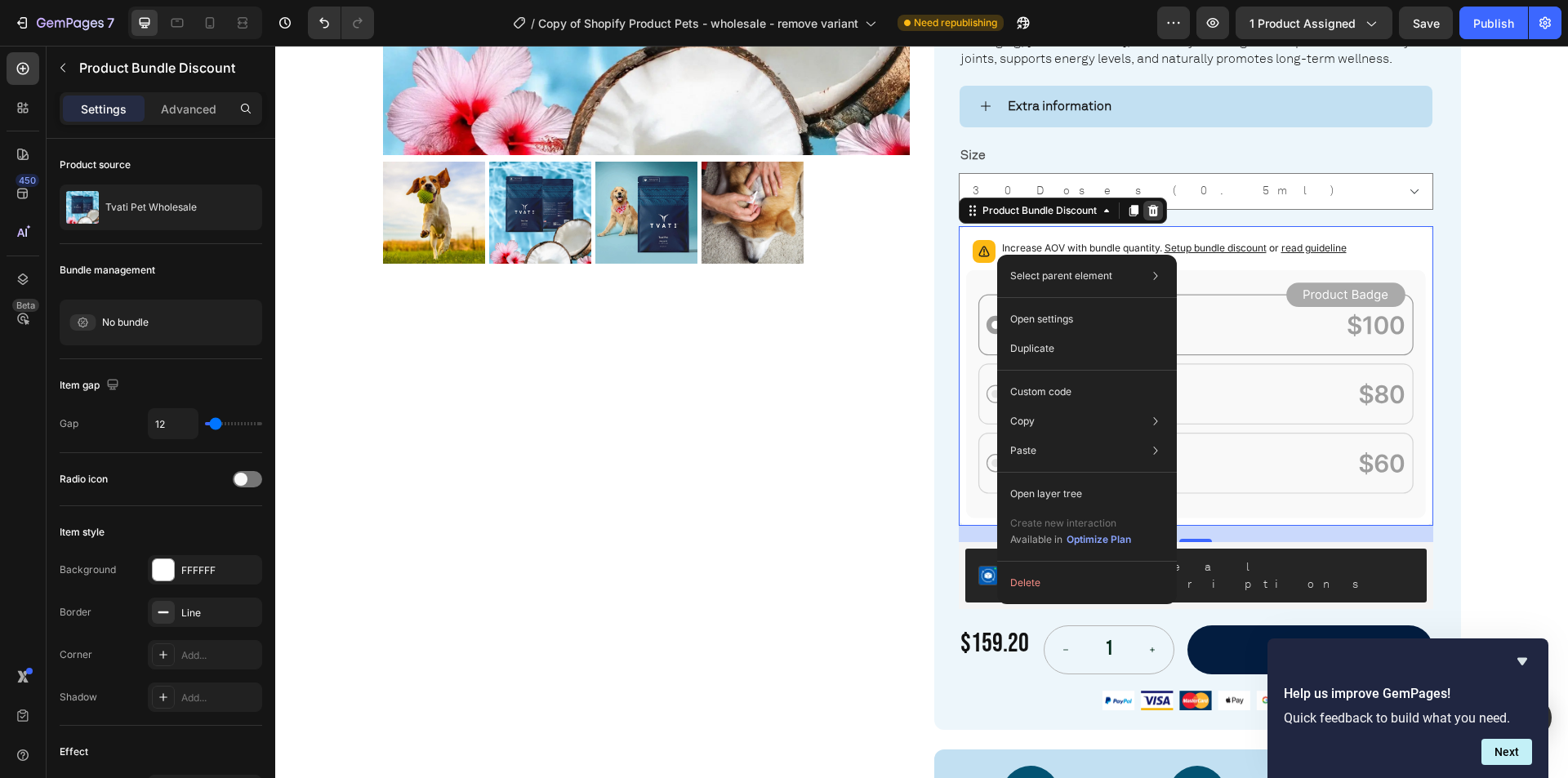
click at [1148, 204] on icon at bounding box center [1153, 209] width 10 height 11
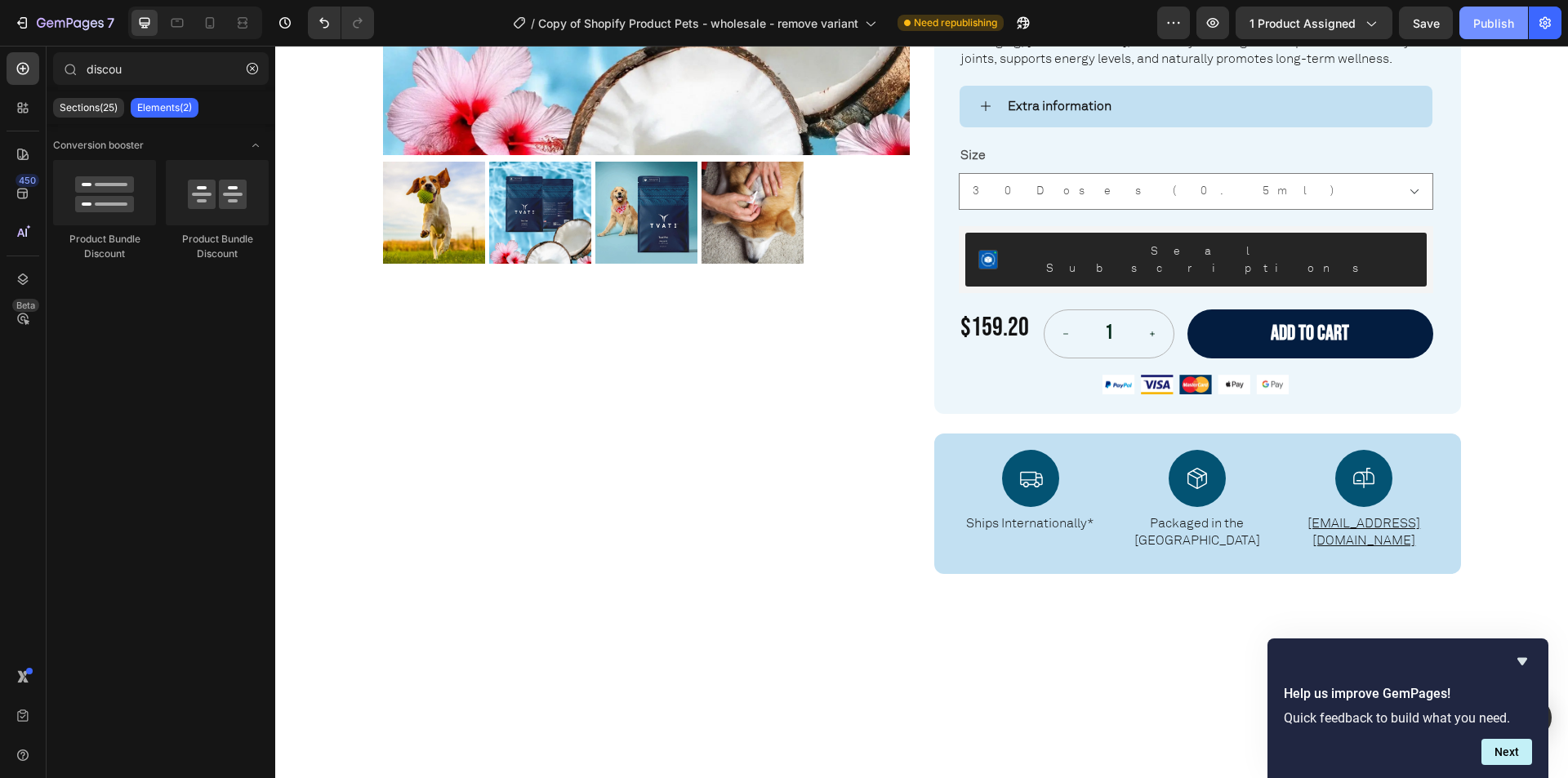
click at [1495, 22] on div "Publish" at bounding box center [1493, 23] width 41 height 17
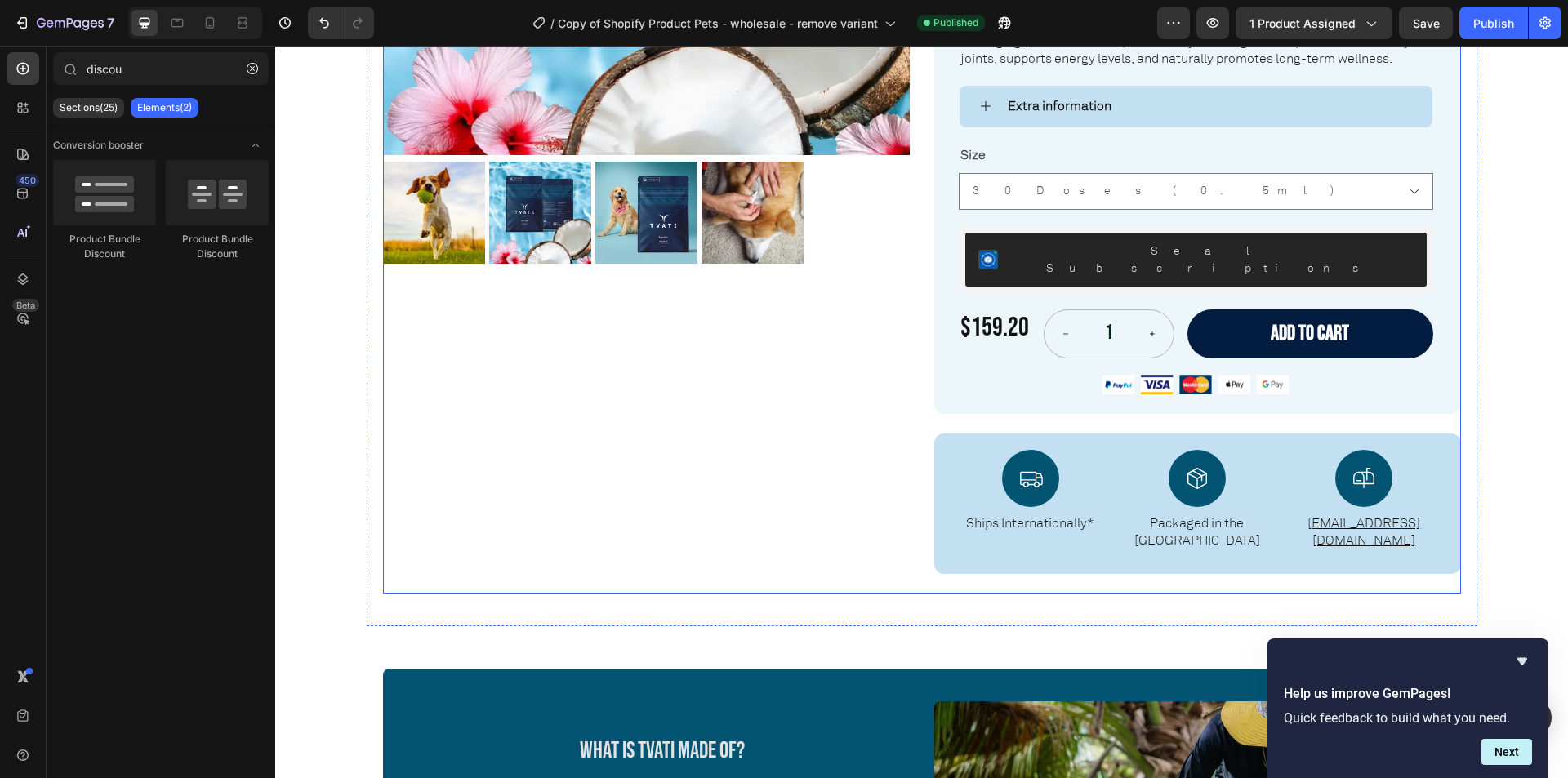
scroll to position [653, 0]
